Goal: Task Accomplishment & Management: Use online tool/utility

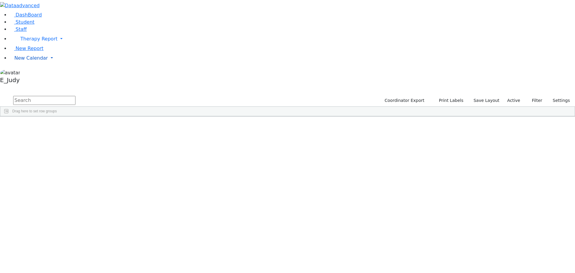
click at [59, 64] on link "New Calendar" at bounding box center [292, 58] width 565 height 12
click at [76, 159] on div "Goldman" at bounding box center [57, 163] width 38 height 8
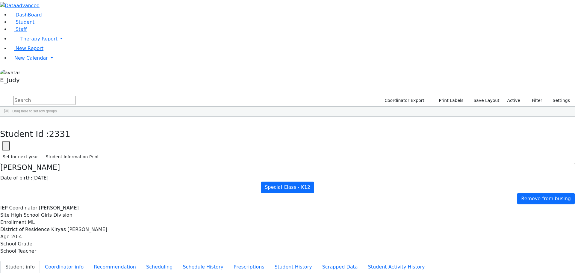
scroll to position [0, 0]
click at [6, 121] on icon "button" at bounding box center [4, 123] width 3 height 4
click at [76, 162] on div "Greenfeld" at bounding box center [57, 230] width 38 height 8
click at [3, 121] on use "button" at bounding box center [3, 121] width 0 height 0
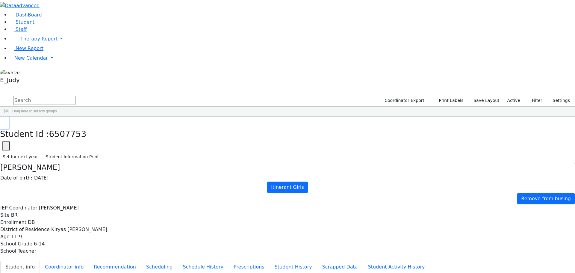
scroll to position [1256, 0]
click at [76, 162] on div "Heller" at bounding box center [57, 231] width 38 height 8
click at [6, 121] on icon "button" at bounding box center [4, 123] width 3 height 4
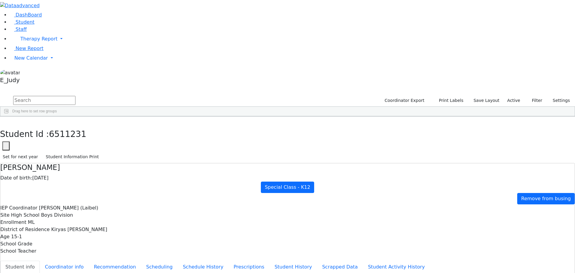
click at [76, 162] on div "Heller" at bounding box center [57, 231] width 38 height 8
click at [6, 121] on icon "button" at bounding box center [4, 123] width 3 height 4
click at [76, 162] on div "Held" at bounding box center [57, 223] width 38 height 8
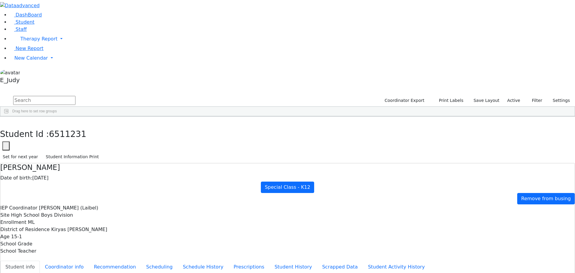
click at [76, 162] on div "Held" at bounding box center [57, 223] width 38 height 8
click at [6, 121] on icon "button" at bounding box center [4, 123] width 3 height 4
click at [75, 96] on input "text" at bounding box center [44, 100] width 62 height 9
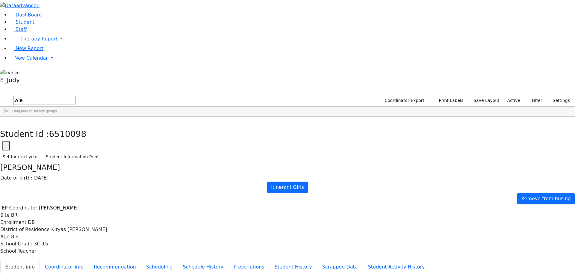
scroll to position [0, 0]
drag, startPoint x: 90, startPoint y: 24, endPoint x: 72, endPoint y: 23, distance: 18.6
click at [72, 95] on form "wie" at bounding box center [37, 100] width 75 height 11
type input "weiss"
click at [76, 162] on div "Weiss" at bounding box center [57, 189] width 38 height 8
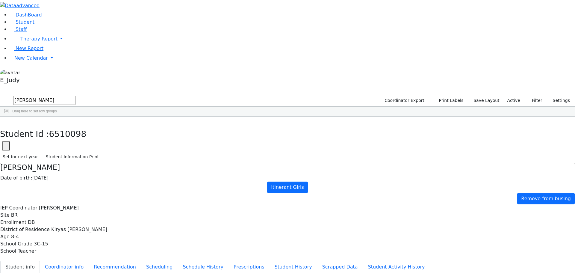
click at [76, 162] on div "Weiss" at bounding box center [57, 189] width 38 height 8
click at [6, 121] on icon "button" at bounding box center [4, 123] width 3 height 4
click at [76, 162] on div "Weiss" at bounding box center [57, 239] width 38 height 8
click at [6, 121] on icon "button" at bounding box center [4, 123] width 3 height 4
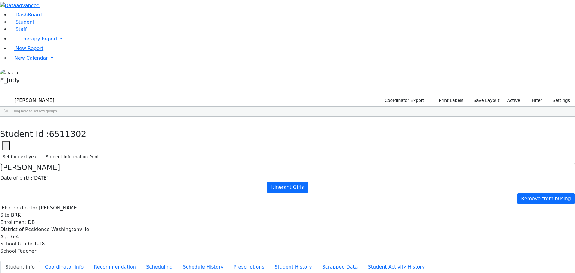
click at [76, 126] on div "Fischman" at bounding box center [57, 130] width 38 height 8
click at [9, 116] on button "button" at bounding box center [4, 122] width 9 height 13
click at [76, 134] on div "Hershkowitz" at bounding box center [57, 138] width 38 height 8
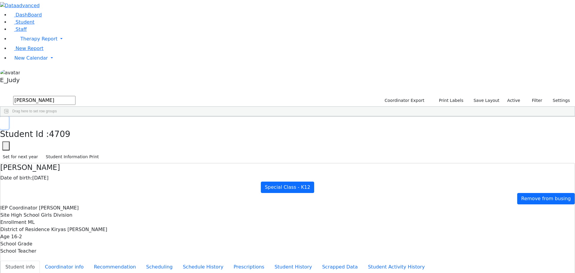
click at [9, 116] on button "button" at bounding box center [4, 122] width 9 height 13
click at [57, 64] on link "New Calendar" at bounding box center [292, 58] width 565 height 12
click at [32, 87] on span "School Teacher Report" at bounding box center [40, 84] width 53 height 6
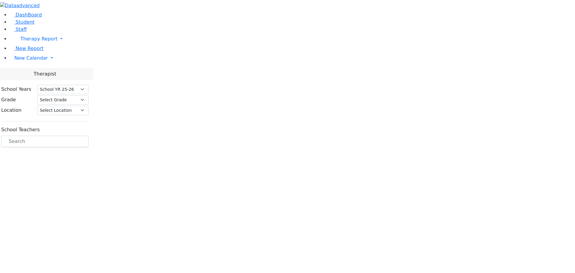
select select "212"
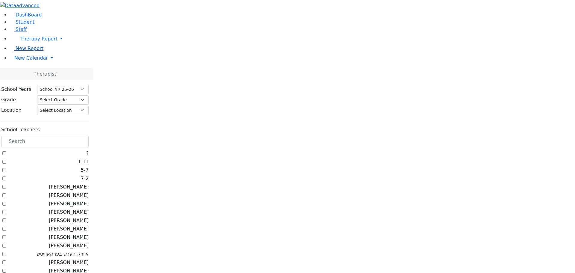
click at [32, 51] on span "New Report" at bounding box center [30, 48] width 28 height 6
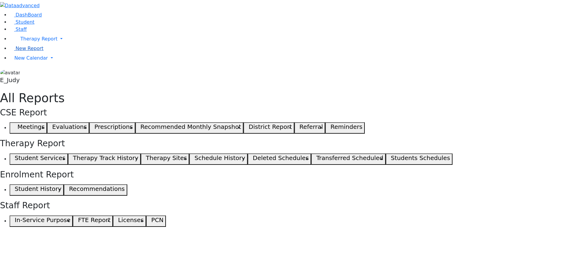
click at [42, 51] on link "New Report" at bounding box center [27, 48] width 34 height 6
click at [57, 64] on link "New Calendar" at bounding box center [292, 58] width 565 height 12
click at [29, 80] on span "Teacher Report" at bounding box center [32, 77] width 36 height 6
click at [57, 64] on link "New Calendar" at bounding box center [292, 58] width 565 height 12
click at [30, 25] on link "Student" at bounding box center [22, 22] width 25 height 6
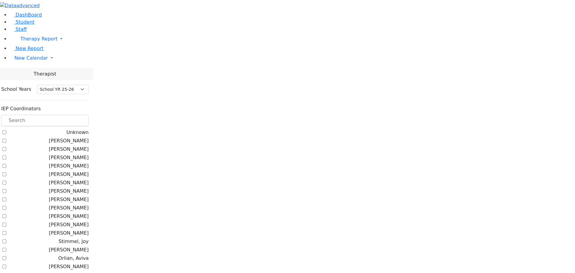
select select "212"
checkbox input "true"
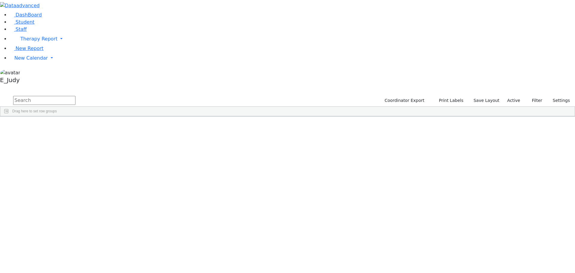
click at [75, 96] on input "text" at bounding box center [44, 100] width 62 height 9
type input "mark"
click at [76, 227] on div "Markowitz" at bounding box center [57, 231] width 38 height 8
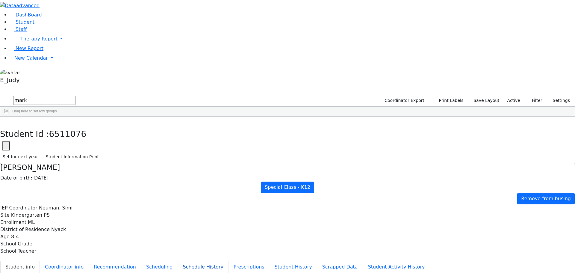
click at [178, 260] on button "Schedule History" at bounding box center [203, 266] width 51 height 13
click at [363, 260] on button "Student Activity History" at bounding box center [396, 266] width 67 height 13
click at [269, 260] on button "Student History" at bounding box center [293, 266] width 48 height 13
click at [6, 121] on icon "button" at bounding box center [4, 123] width 3 height 4
click at [75, 201] on div "Krausz" at bounding box center [56, 205] width 38 height 8
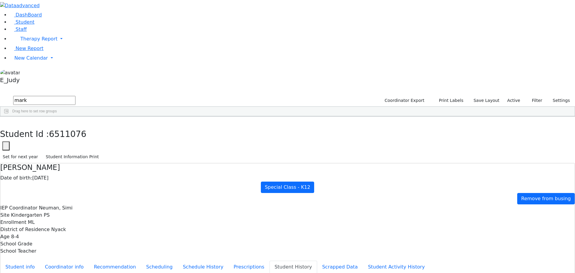
click at [75, 201] on div "Krausz" at bounding box center [56, 205] width 38 height 8
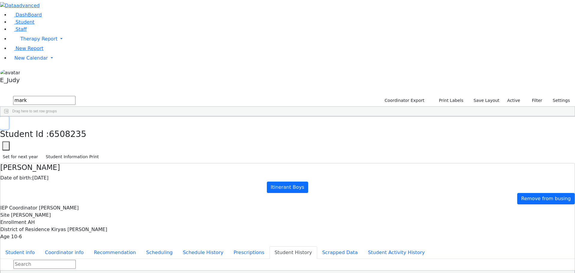
click at [9, 116] on button "button" at bounding box center [4, 122] width 9 height 13
click at [57, 64] on link "New Calendar" at bounding box center [292, 58] width 565 height 12
click at [34, 80] on link "Teacher Report" at bounding box center [31, 77] width 37 height 6
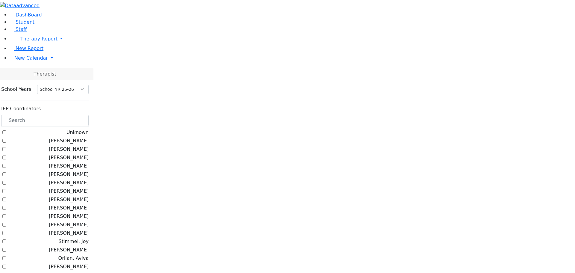
select select "212"
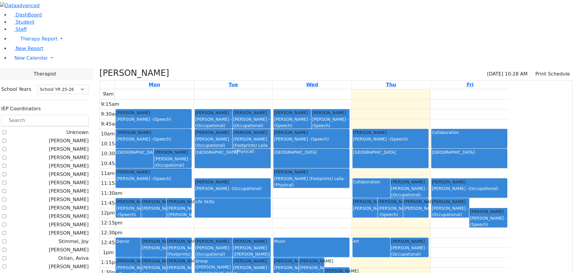
checkbox input "false"
